Goal: Task Accomplishment & Management: Use online tool/utility

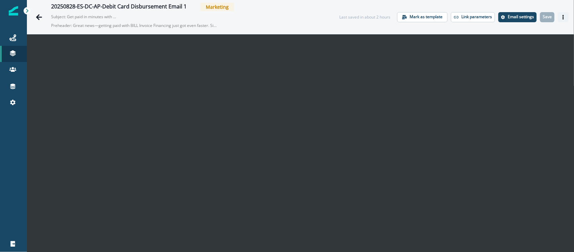
click at [561, 16] on icon "Actions" at bounding box center [563, 17] width 5 height 5
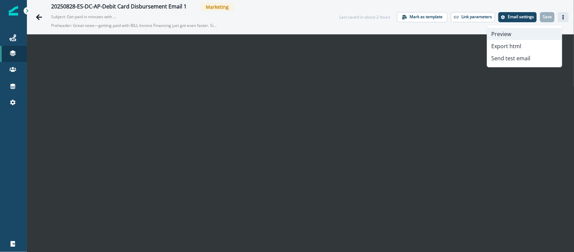
click at [522, 35] on button "Preview" at bounding box center [524, 34] width 75 height 12
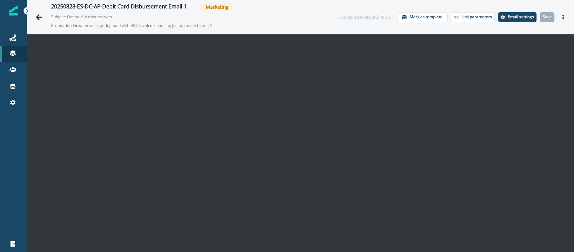
scroll to position [11, 0]
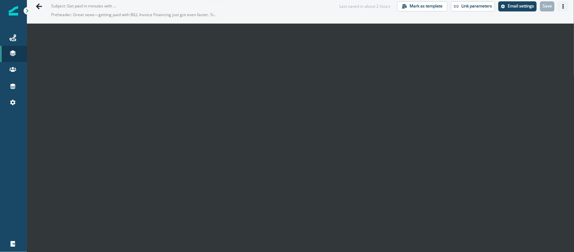
click at [560, 7] on button "Actions" at bounding box center [563, 6] width 11 height 10
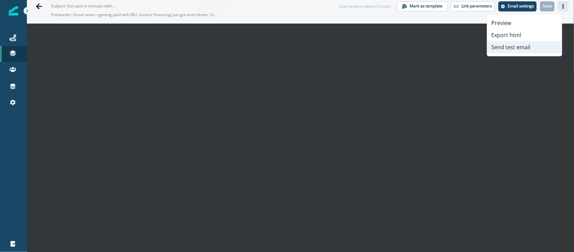
click at [515, 47] on button "Send test email" at bounding box center [524, 47] width 75 height 12
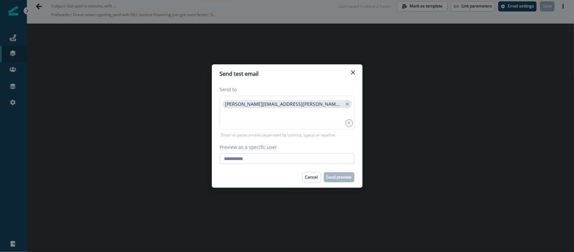
click at [266, 160] on input "Preview as a specific user" at bounding box center [287, 158] width 134 height 11
paste input "**********"
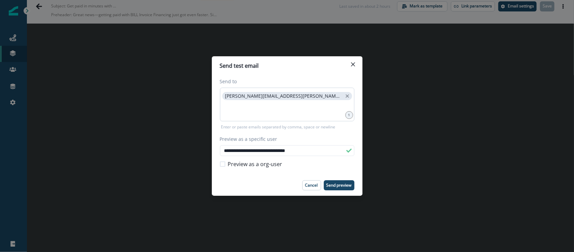
type input "**********"
click at [269, 108] on input at bounding box center [287, 109] width 132 height 13
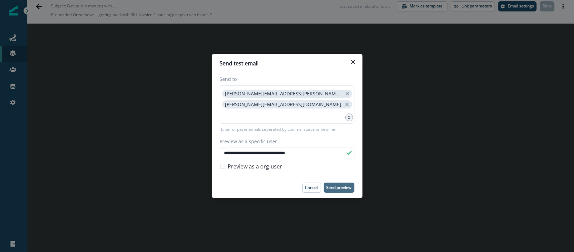
click at [338, 184] on button "Send preview" at bounding box center [339, 187] width 31 height 10
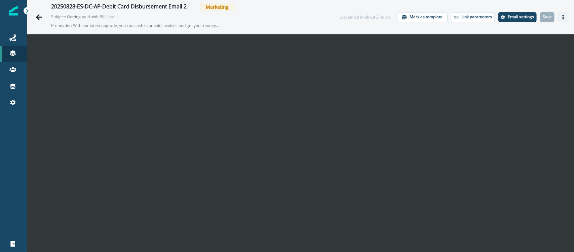
click at [459, 17] on button "Actions" at bounding box center [563, 17] width 11 height 10
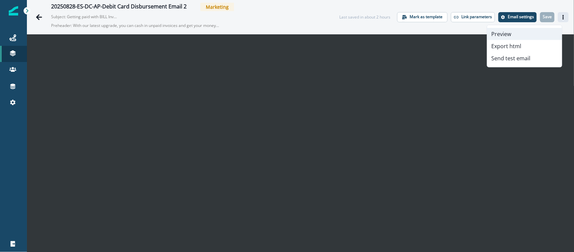
click at [459, 29] on button "Preview" at bounding box center [524, 34] width 75 height 12
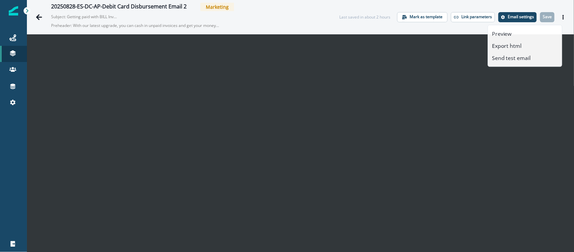
scroll to position [11, 0]
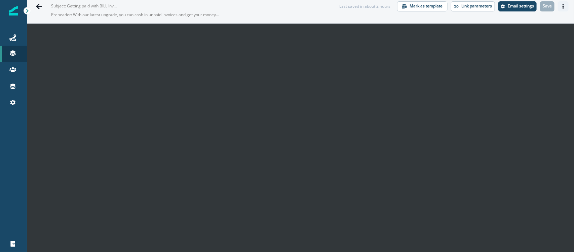
click at [459, 4] on icon "Actions" at bounding box center [563, 6] width 1 height 5
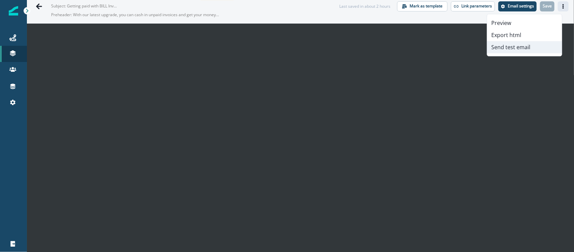
click at [459, 46] on button "Send test email" at bounding box center [524, 47] width 75 height 12
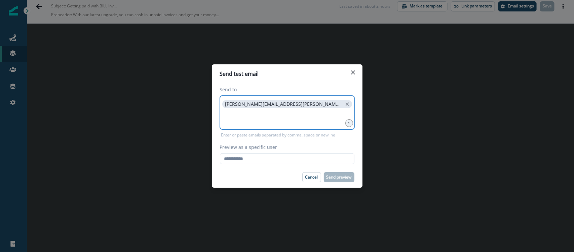
click at [291, 117] on input at bounding box center [287, 117] width 132 height 13
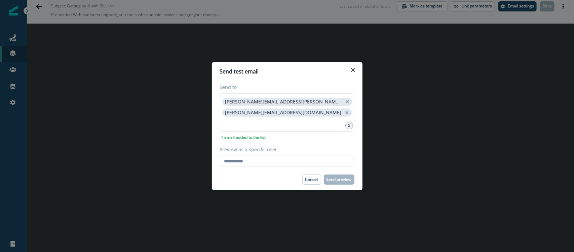
click at [258, 158] on input "Preview as a specific user" at bounding box center [287, 160] width 134 height 11
paste input "**********"
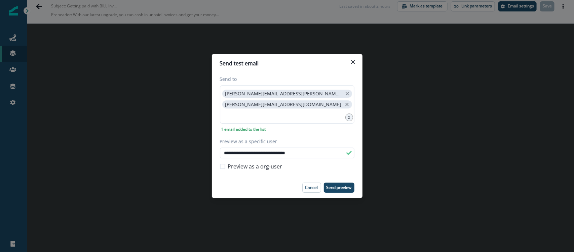
click at [263, 168] on span "Preview as a org-user" at bounding box center [255, 166] width 54 height 8
type input "**********"
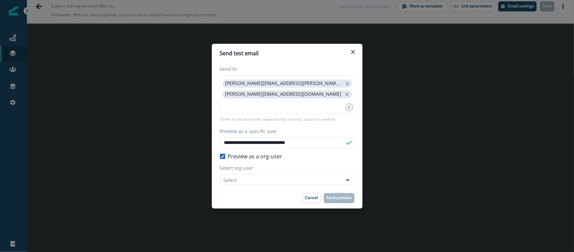
click at [224, 155] on polyline at bounding box center [222, 156] width 3 height 3
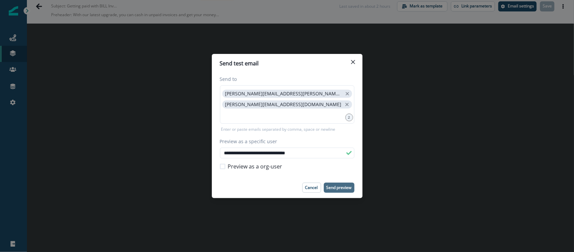
click at [337, 187] on p "Send preview" at bounding box center [338, 187] width 25 height 5
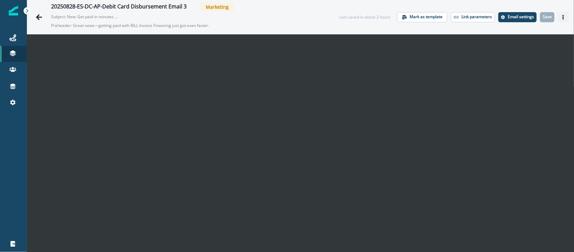
click at [560, 21] on button "Actions" at bounding box center [563, 17] width 11 height 10
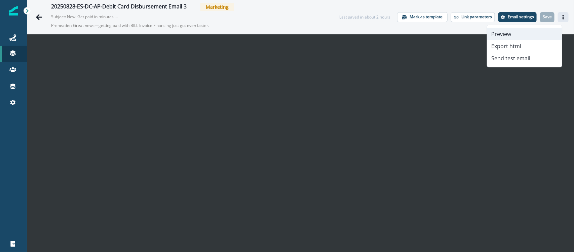
click at [512, 31] on button "Preview" at bounding box center [524, 34] width 75 height 12
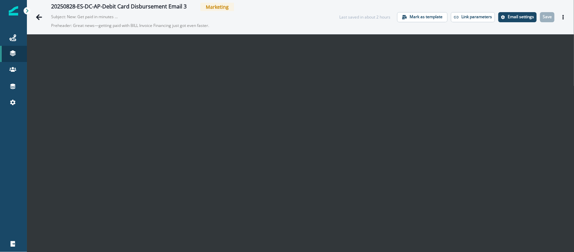
scroll to position [11, 0]
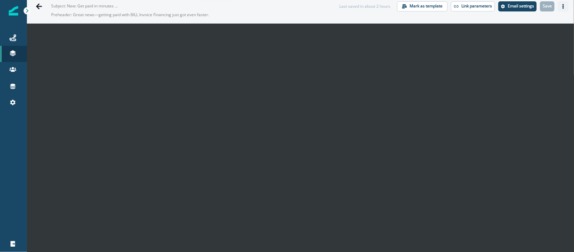
click at [558, 8] on button "Actions" at bounding box center [563, 6] width 11 height 10
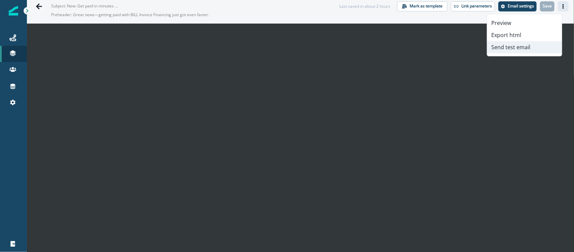
click at [517, 51] on button "Send test email" at bounding box center [524, 47] width 75 height 12
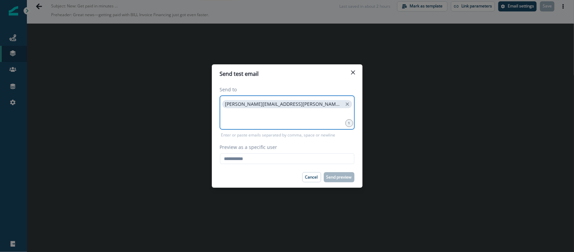
click at [290, 124] on input at bounding box center [287, 117] width 132 height 13
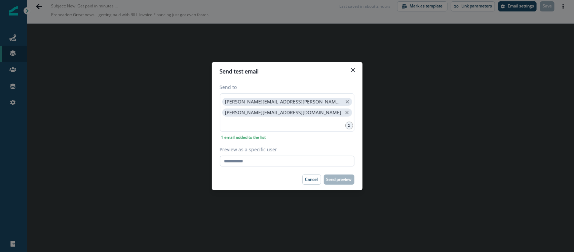
click at [265, 160] on input "Preview as a specific user" at bounding box center [287, 160] width 134 height 11
paste input "**********"
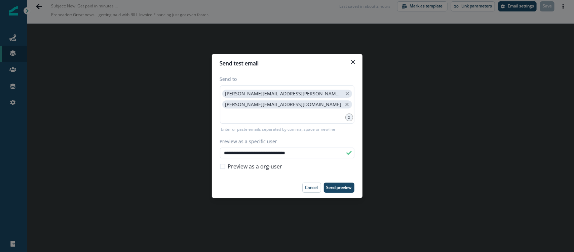
type input "**********"
click at [336, 188] on p "Send preview" at bounding box center [338, 187] width 25 height 5
click at [350, 60] on button "Close" at bounding box center [353, 61] width 11 height 11
